Goal: Task Accomplishment & Management: Use online tool/utility

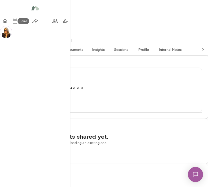
click at [8, 21] on icon "Home" at bounding box center [5, 21] width 6 height 6
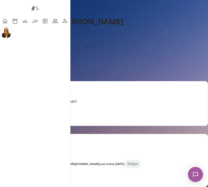
scroll to position [80, 0]
click at [142, 154] on div "[PERSON_NAME] [PERSON_NAME][EMAIL_ADDRESS][PERSON_NAME][DOMAIN_NAME] Last onlin…" at bounding box center [104, 165] width 208 height 22
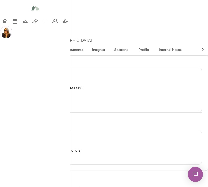
click at [61, 43] on button "Growth plan" at bounding box center [47, 49] width 28 height 12
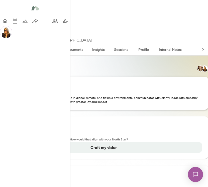
scroll to position [38, 0]
click at [74, 96] on span "A curious and informed professional who thrives in global, remote, and flexible…" at bounding box center [102, 100] width 192 height 8
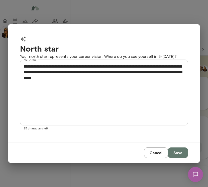
click at [148, 158] on button "Cancel" at bounding box center [156, 153] width 24 height 11
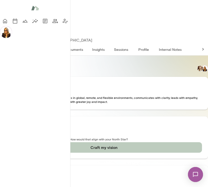
click at [79, 142] on button "Craft my vision" at bounding box center [104, 147] width 196 height 11
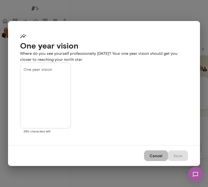
click at [151, 161] on button "Cancel" at bounding box center [156, 156] width 24 height 11
